Goal: Task Accomplishment & Management: Manage account settings

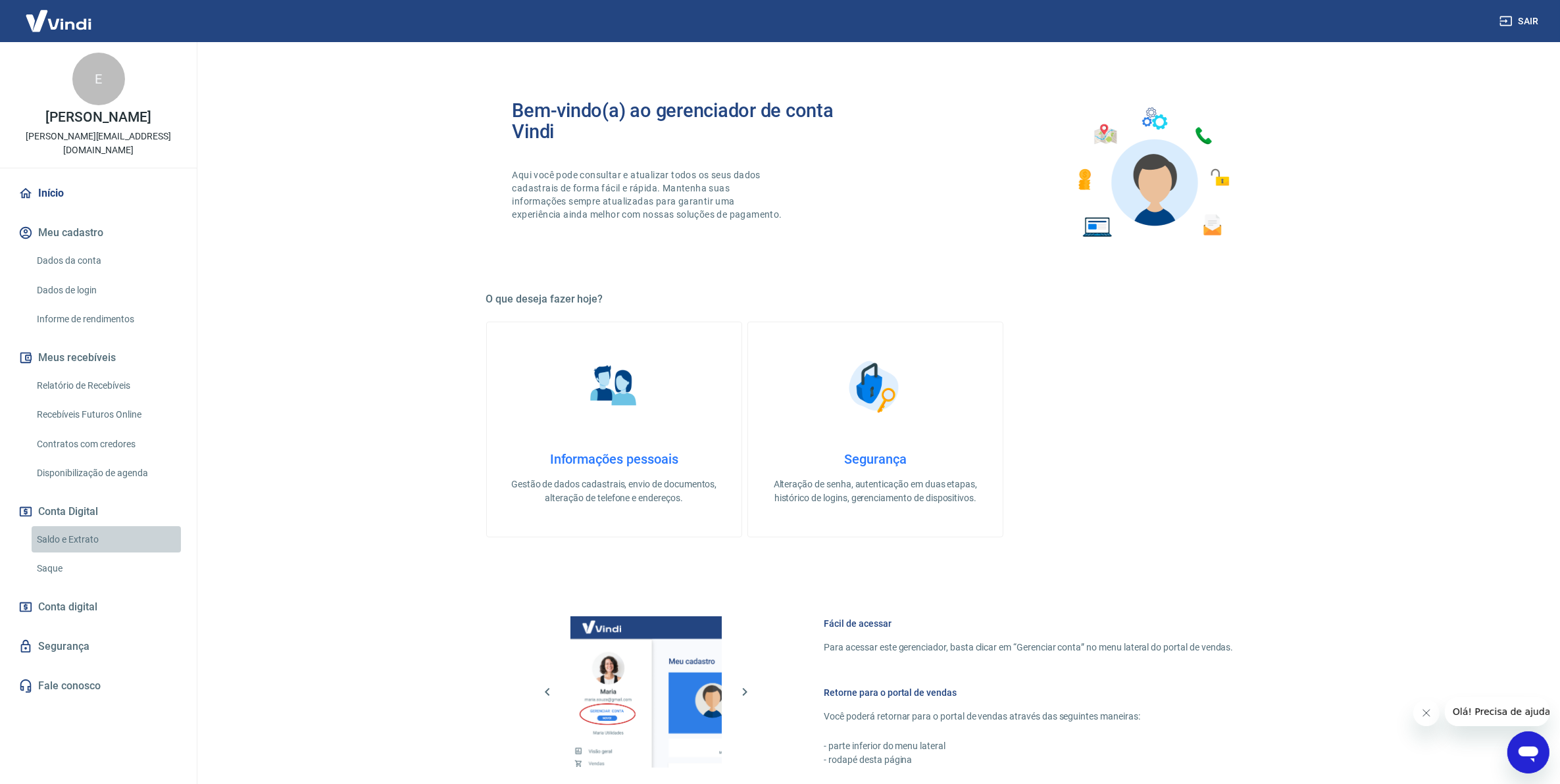
click at [53, 526] on link "Saldo e Extrato" at bounding box center [106, 540] width 149 height 27
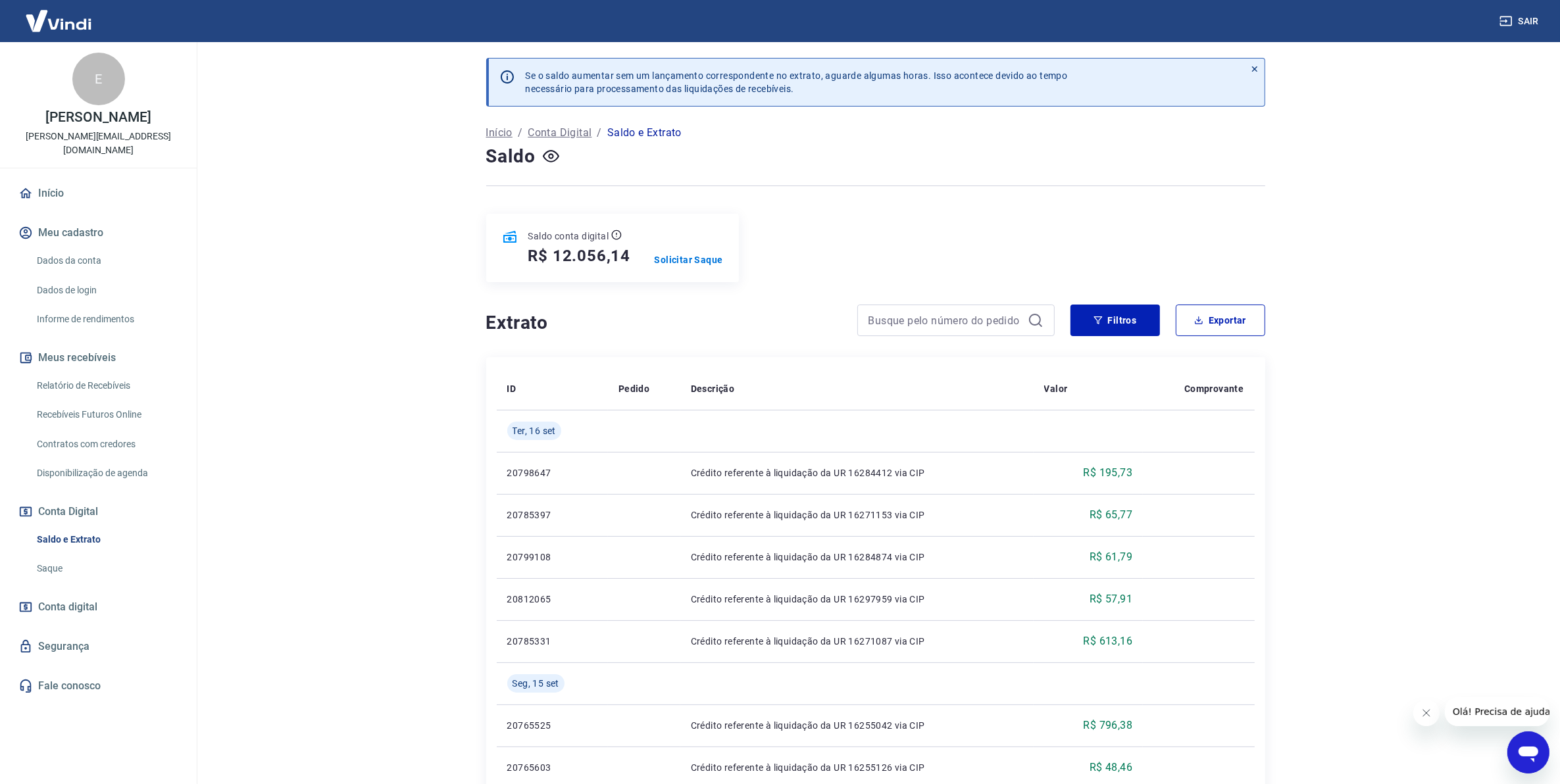
click at [92, 375] on link "Relatório de Recebíveis" at bounding box center [106, 385] width 149 height 27
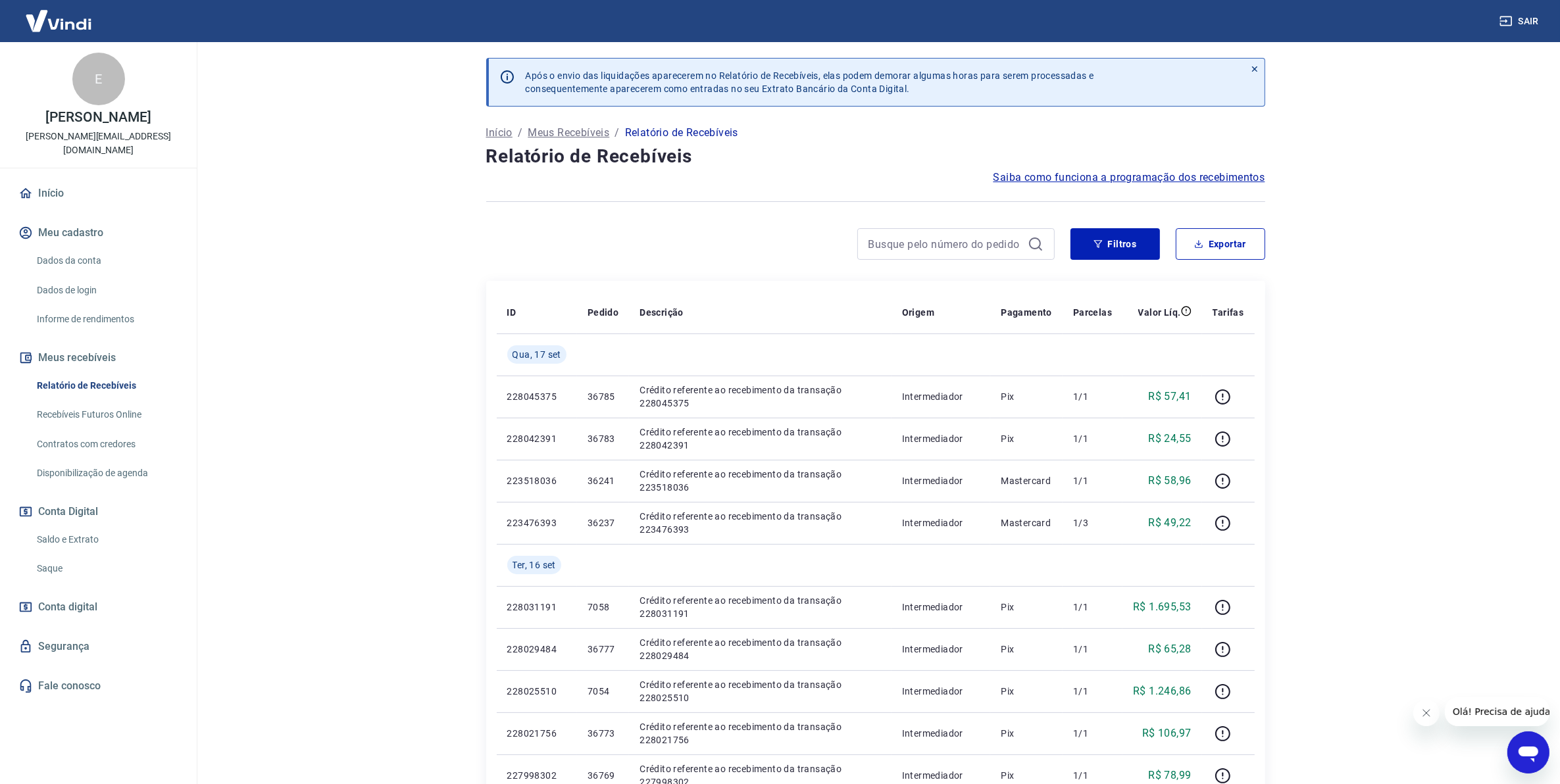
click at [53, 526] on link "Saldo e Extrato" at bounding box center [106, 540] width 149 height 27
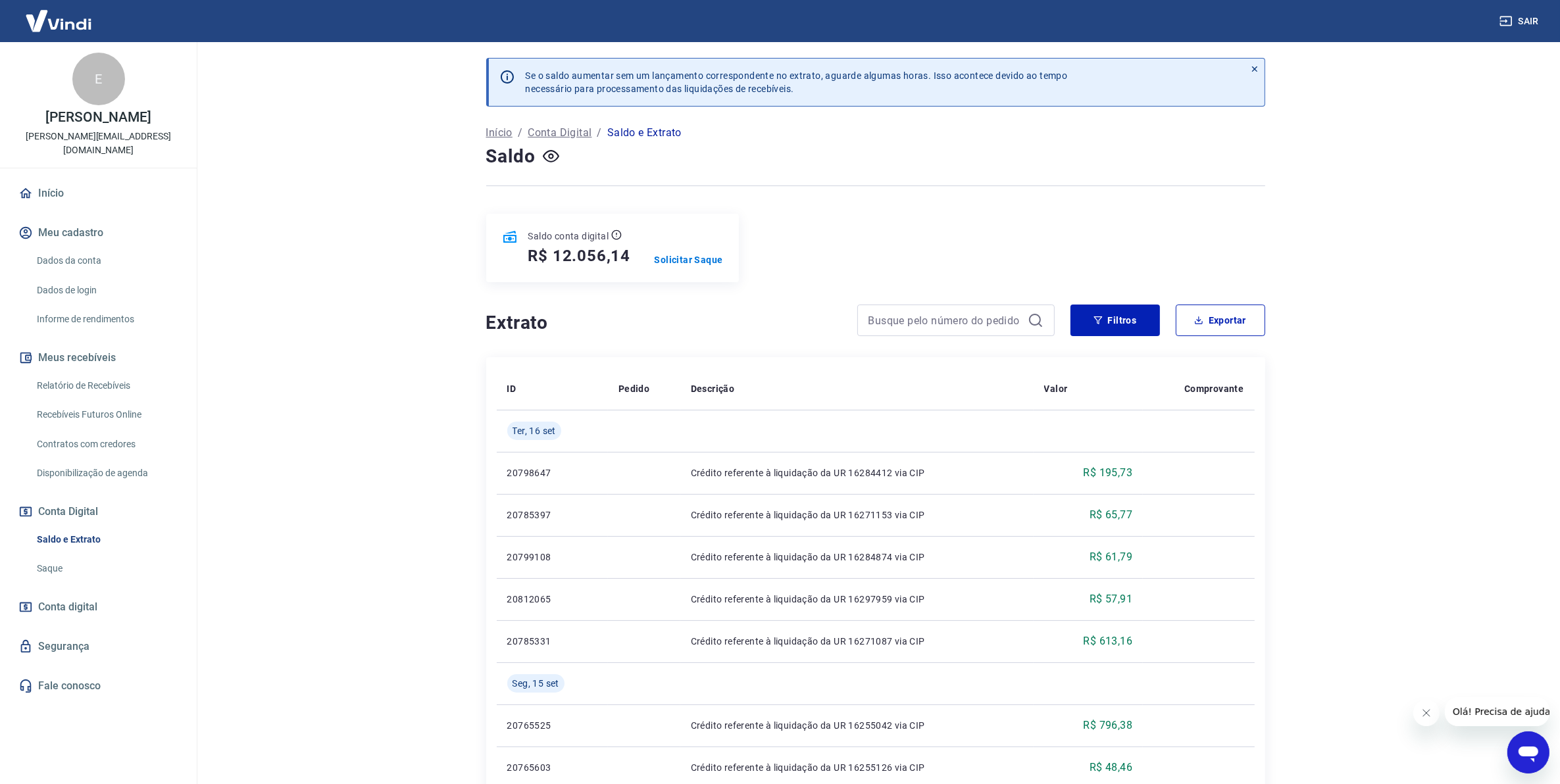
click at [625, 254] on h5 "R$ 12.056,14" at bounding box center [579, 255] width 103 height 21
click at [628, 254] on h5 "R$ 12.056,14" at bounding box center [579, 255] width 103 height 21
drag, startPoint x: 626, startPoint y: 254, endPoint x: 553, endPoint y: 264, distance: 73.7
click at [553, 264] on div "Saldo conta digital R$ 12.056,14 Solicitar Saque" at bounding box center [613, 248] width 253 height 69
copy h5 "12.056,14"
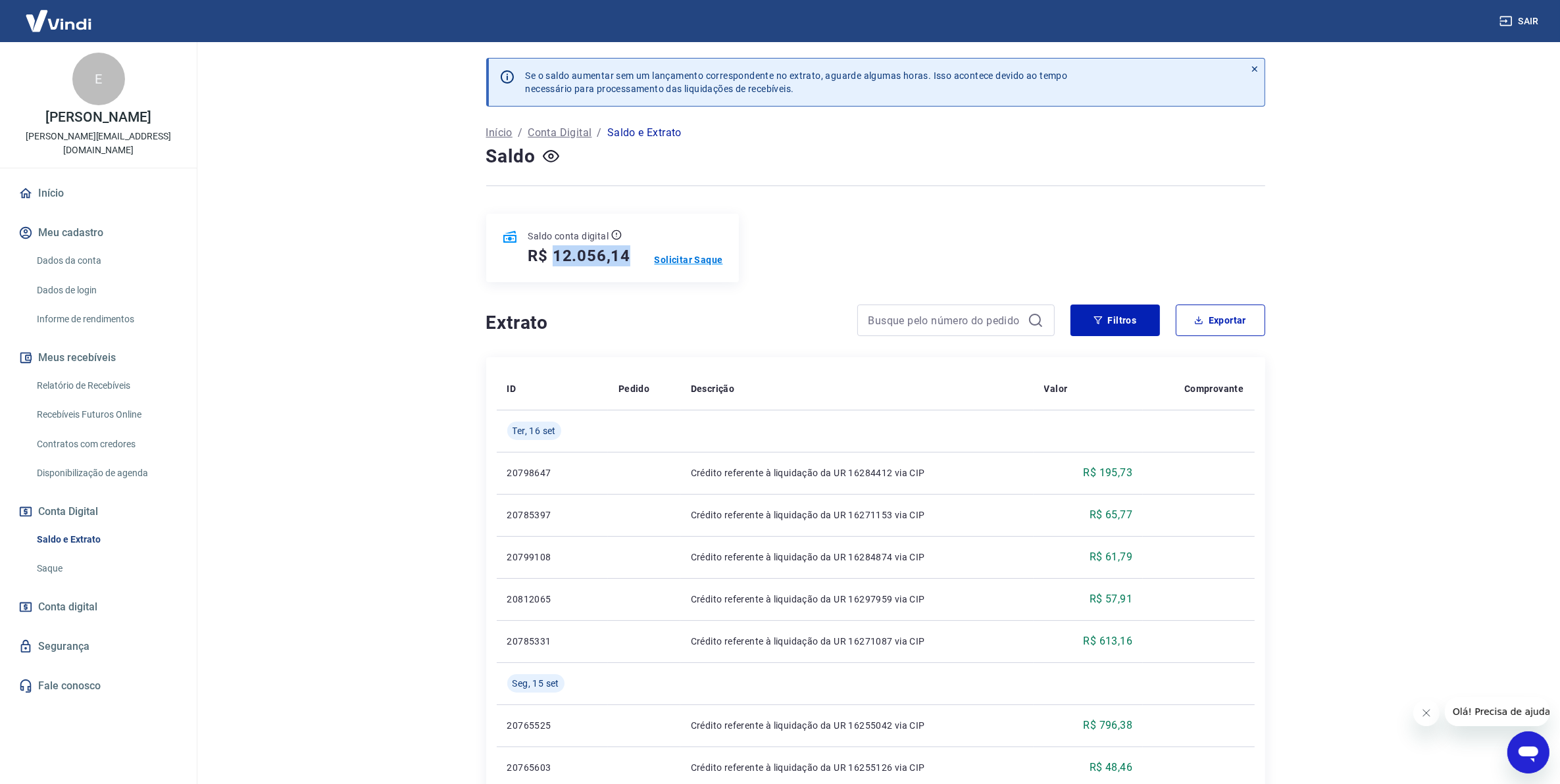
click at [693, 257] on p "Solicitar Saque" at bounding box center [689, 260] width 69 height 13
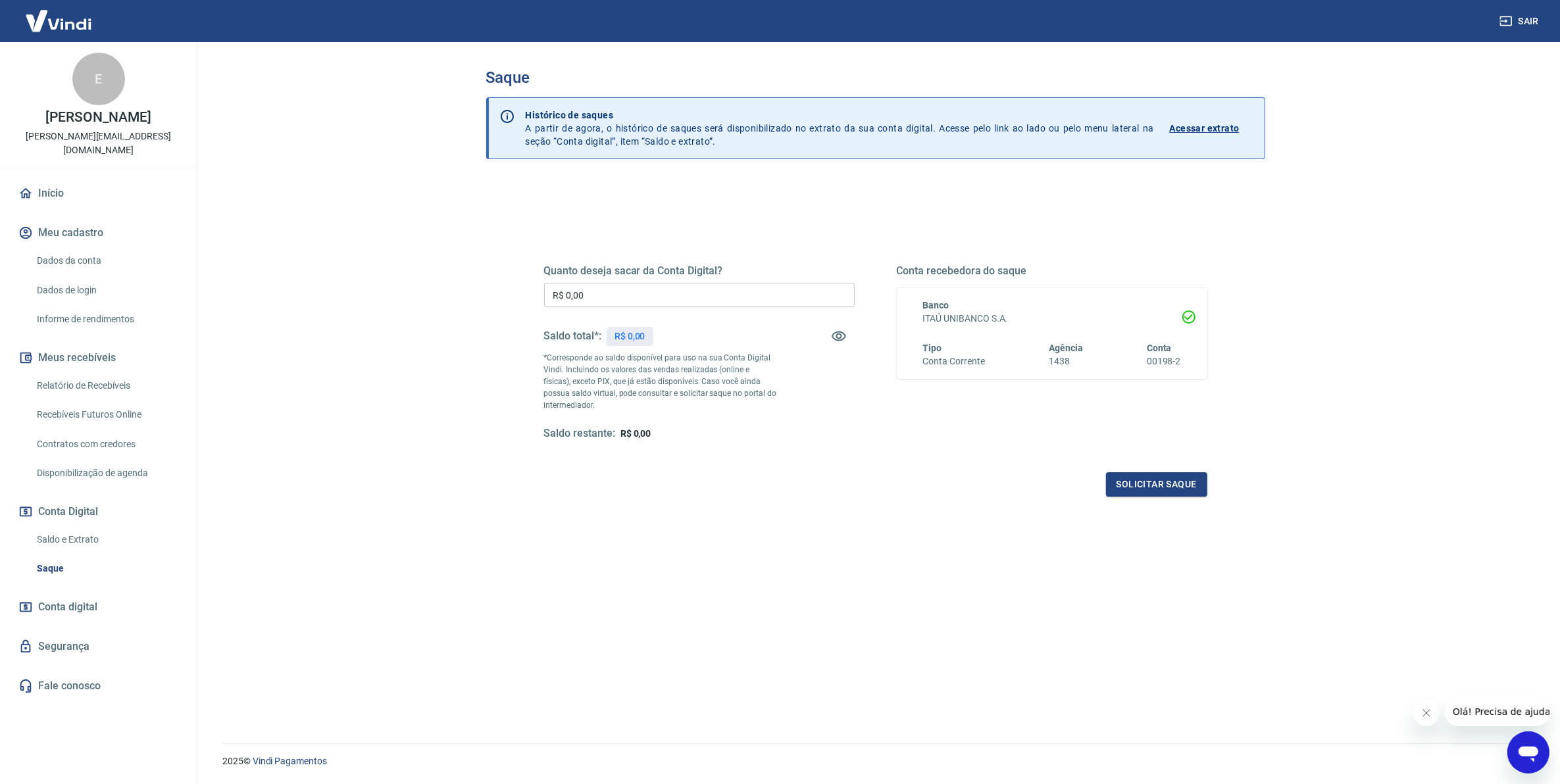
click at [717, 307] on input "R$ 0,00" at bounding box center [699, 294] width 311 height 24
type input "R$ 12.000,00"
click at [1182, 483] on button "Solicitar saque" at bounding box center [1156, 484] width 101 height 24
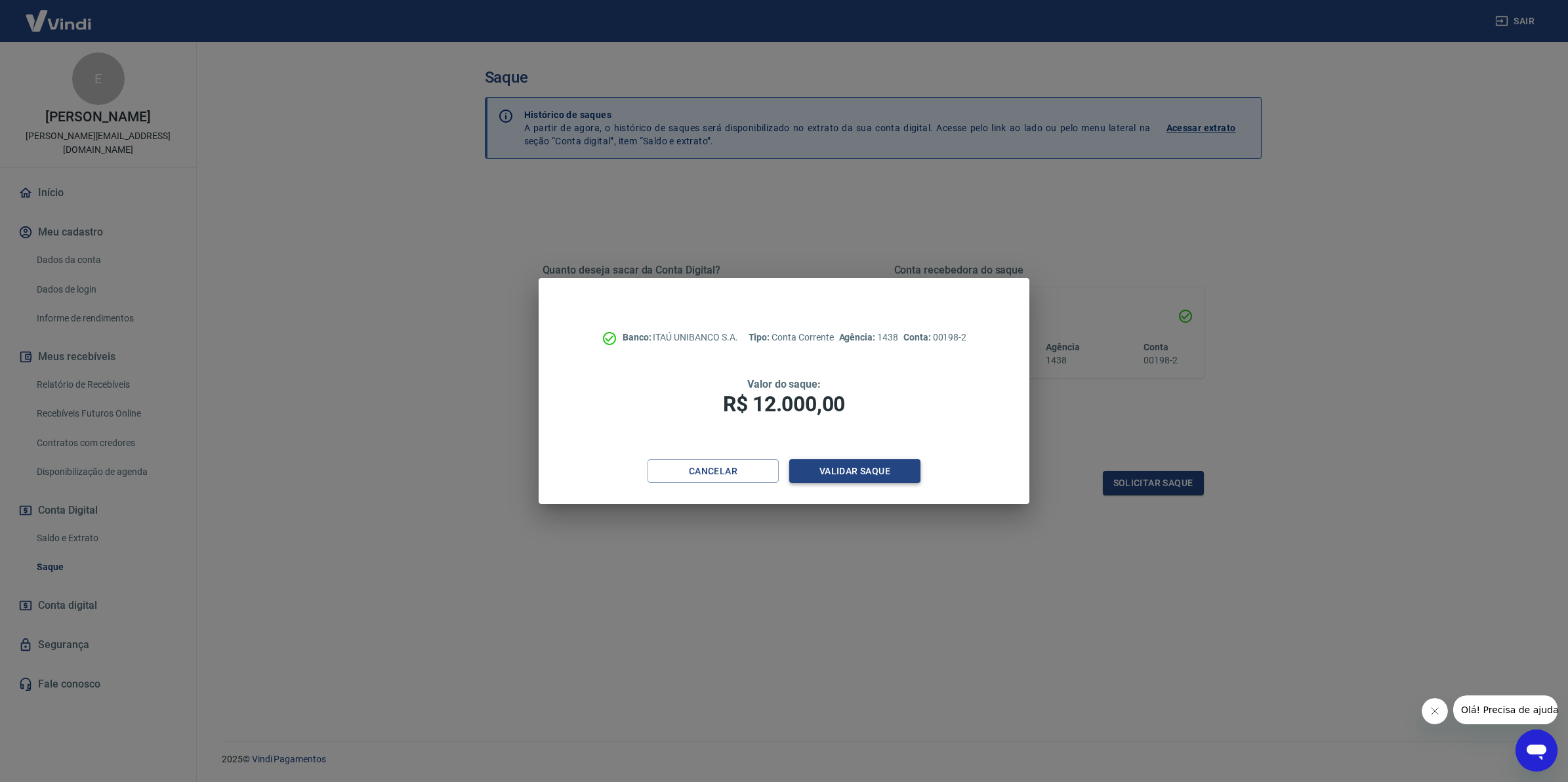
click at [874, 466] on button "Validar saque" at bounding box center [855, 471] width 131 height 24
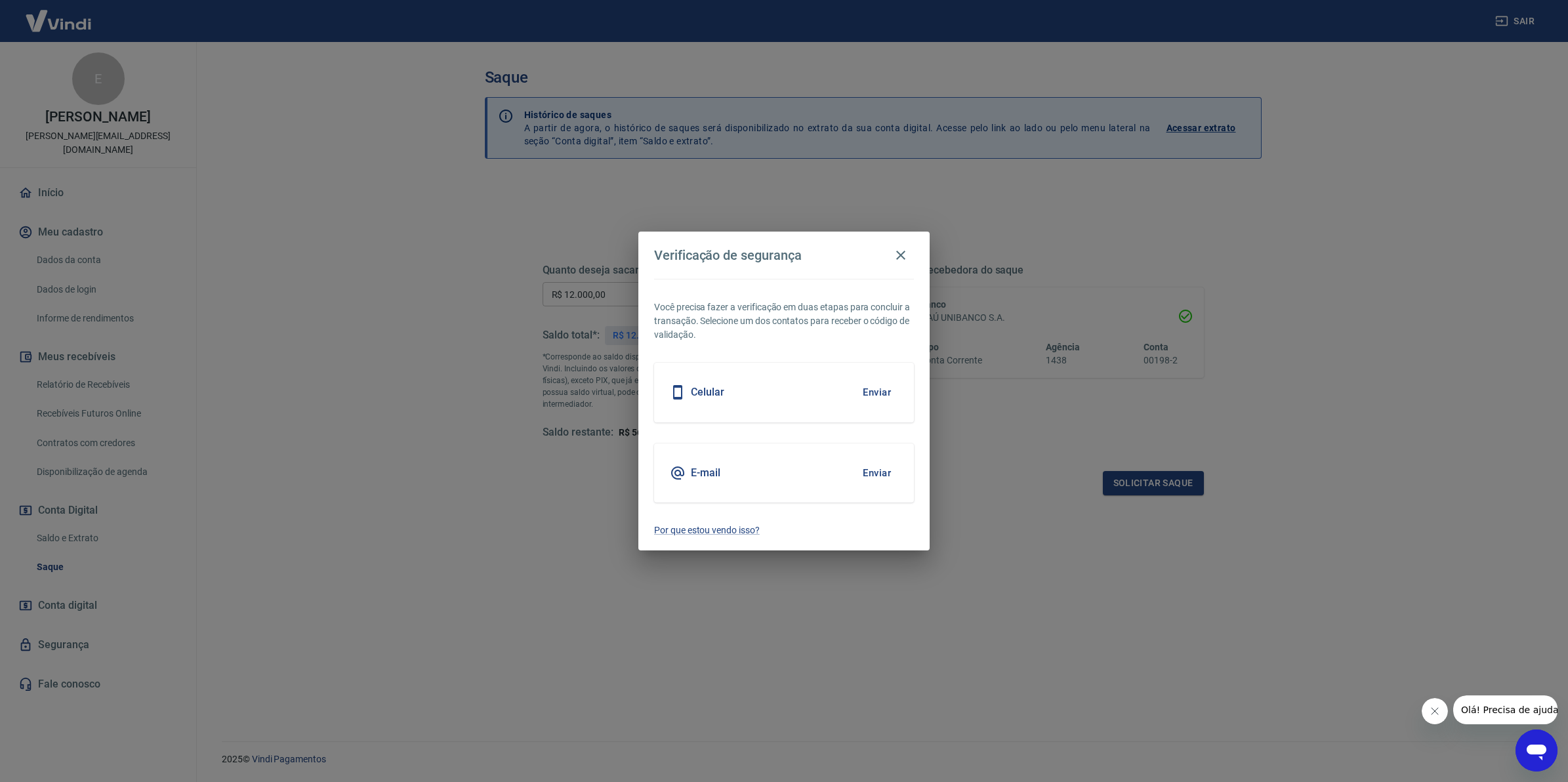
click at [860, 474] on button "Enviar" at bounding box center [877, 473] width 43 height 27
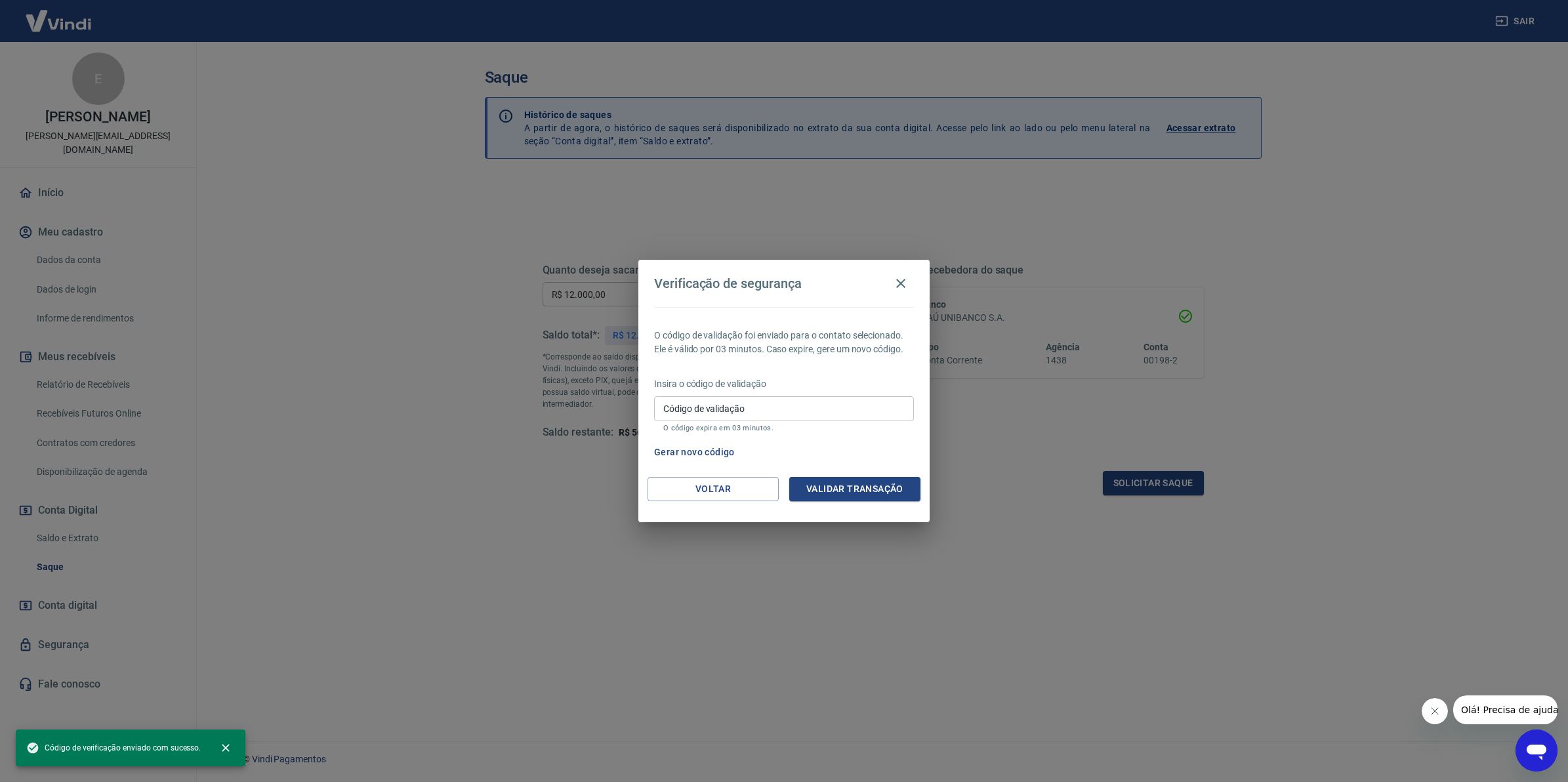
click at [772, 406] on input "Código de validação" at bounding box center [784, 408] width 260 height 24
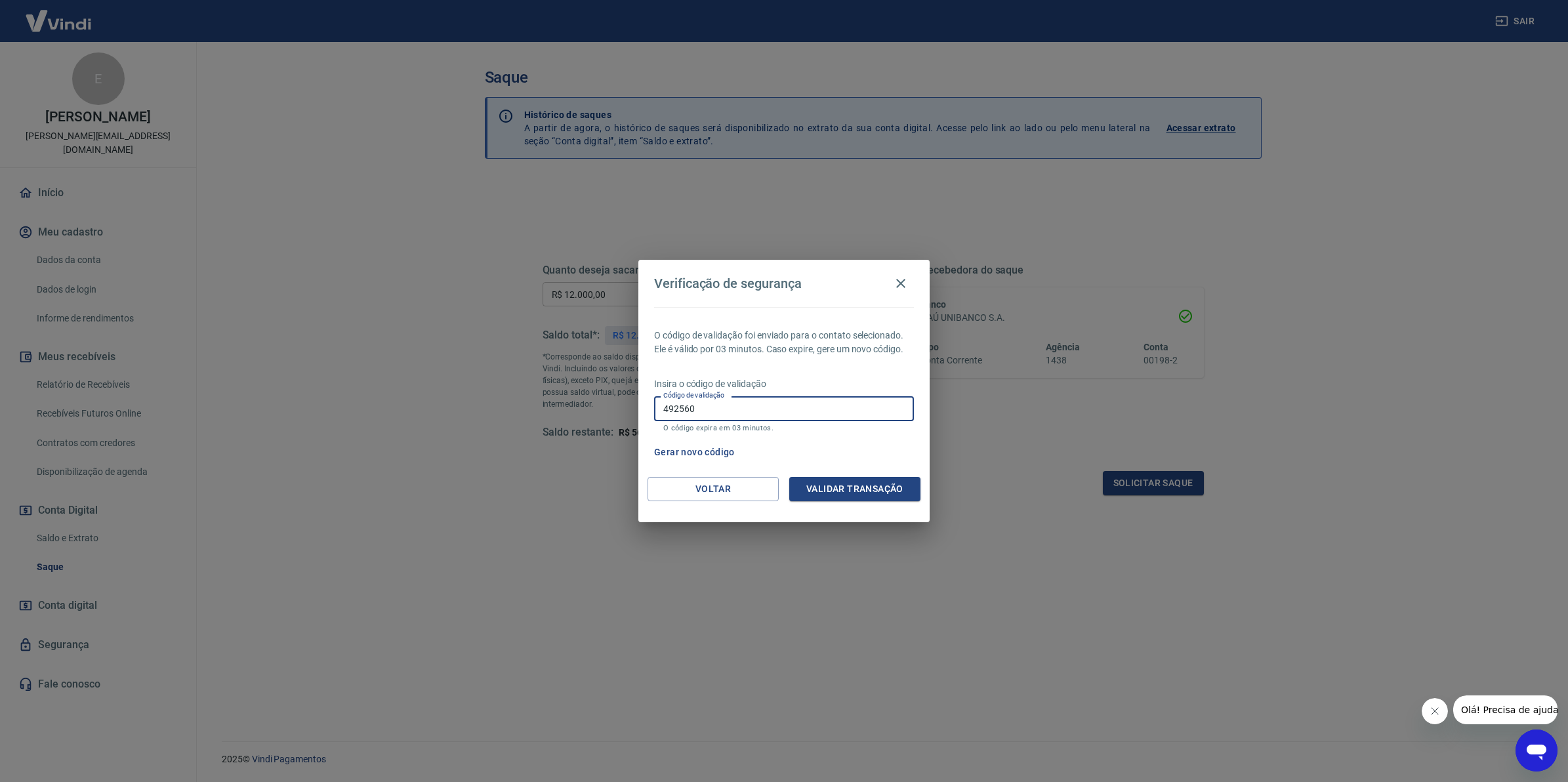
type input "492560"
click at [934, 490] on div "Verificação de segurança O código de validação foi enviado para o contato selec…" at bounding box center [784, 391] width 1568 height 782
click at [894, 494] on button "Validar transação" at bounding box center [855, 489] width 131 height 24
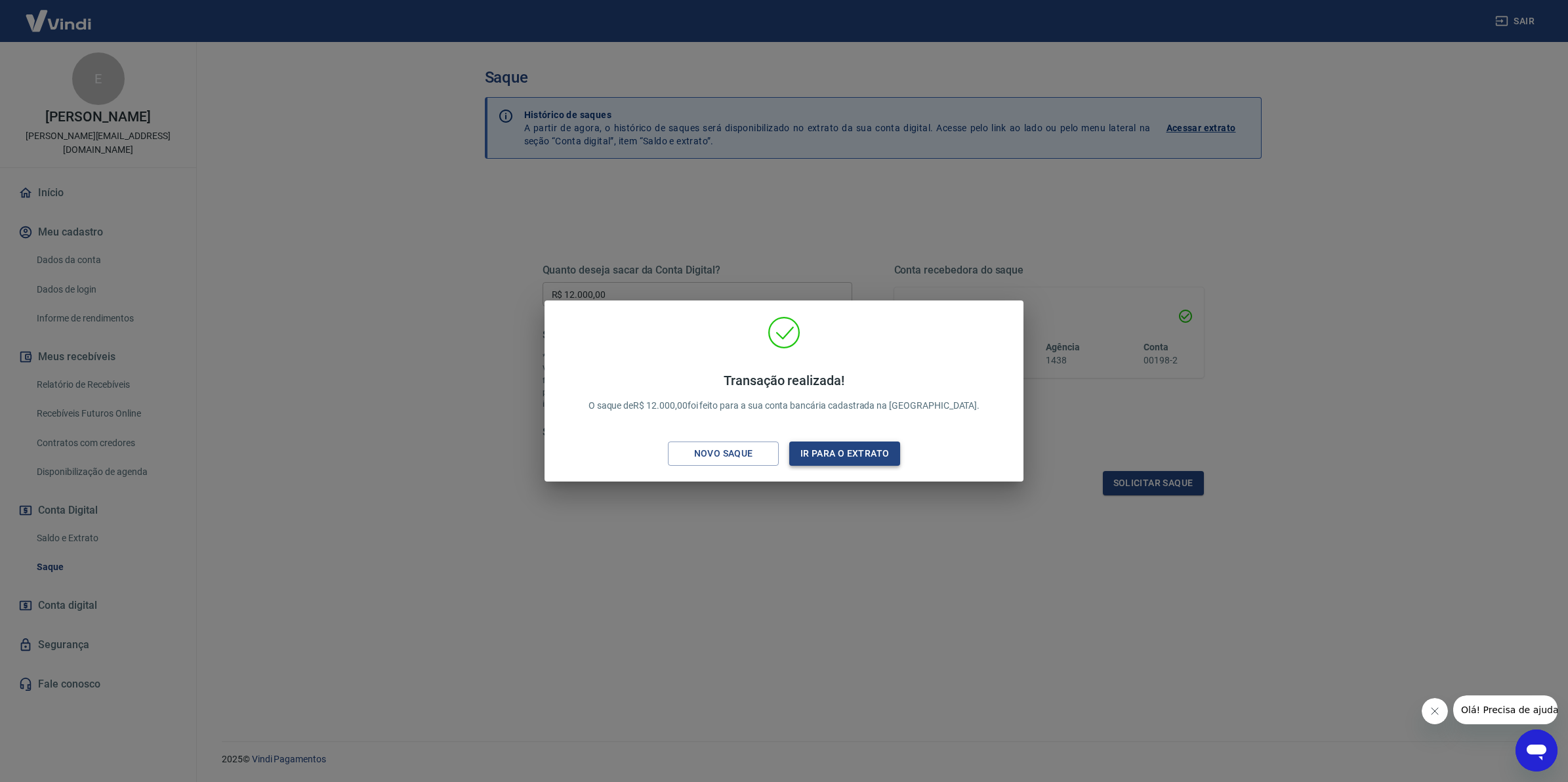
click at [832, 458] on button "Ir para o extrato" at bounding box center [845, 453] width 111 height 24
